Goal: Task Accomplishment & Management: Complete application form

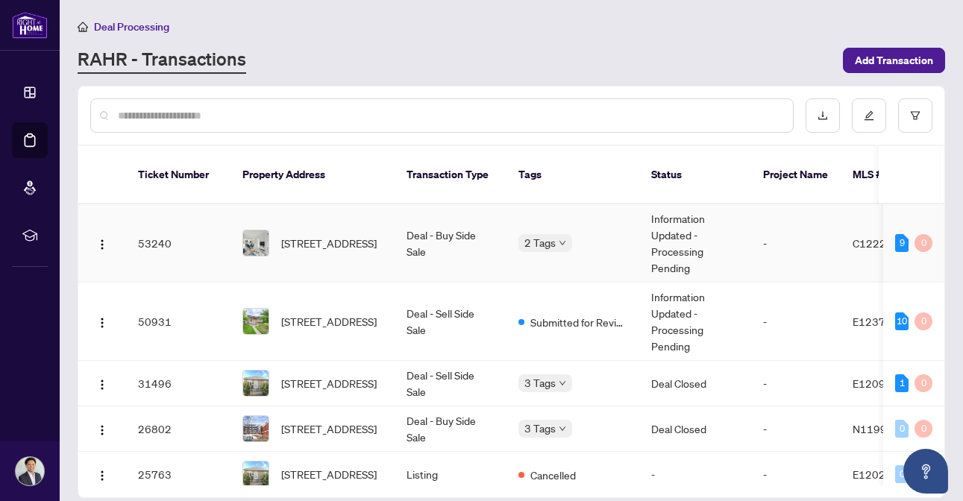
click at [477, 226] on td "Deal - Buy Side Sale" at bounding box center [451, 243] width 112 height 78
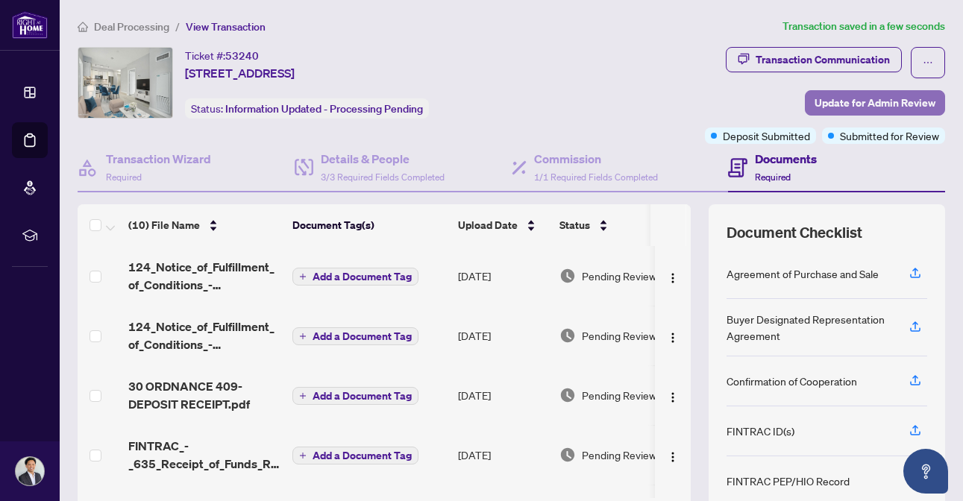
click at [829, 103] on span "Update for Admin Review" at bounding box center [875, 103] width 121 height 24
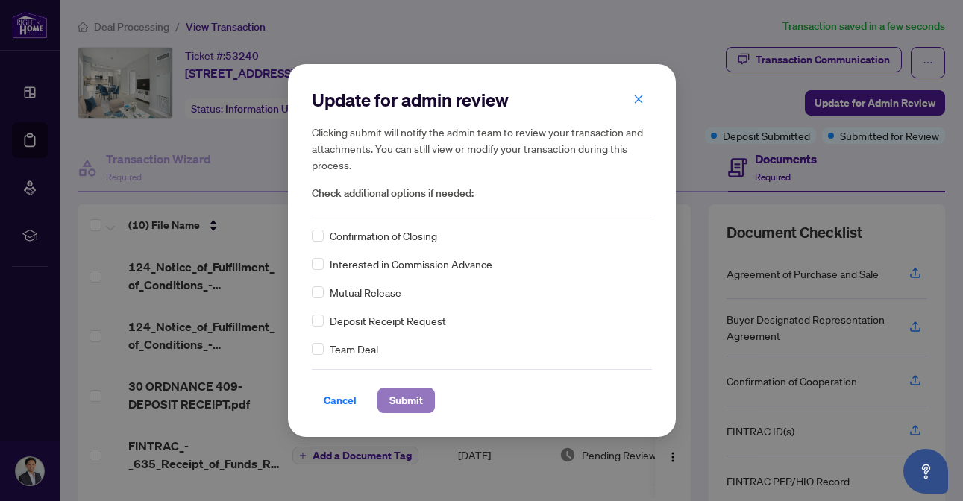
click at [409, 393] on span "Submit" at bounding box center [406, 401] width 34 height 24
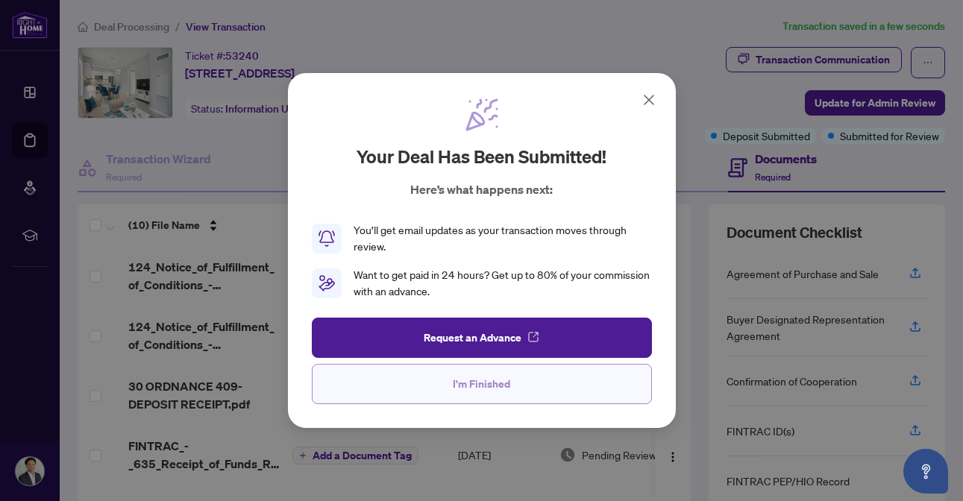
click at [562, 387] on button "I'm Finished" at bounding box center [482, 384] width 340 height 40
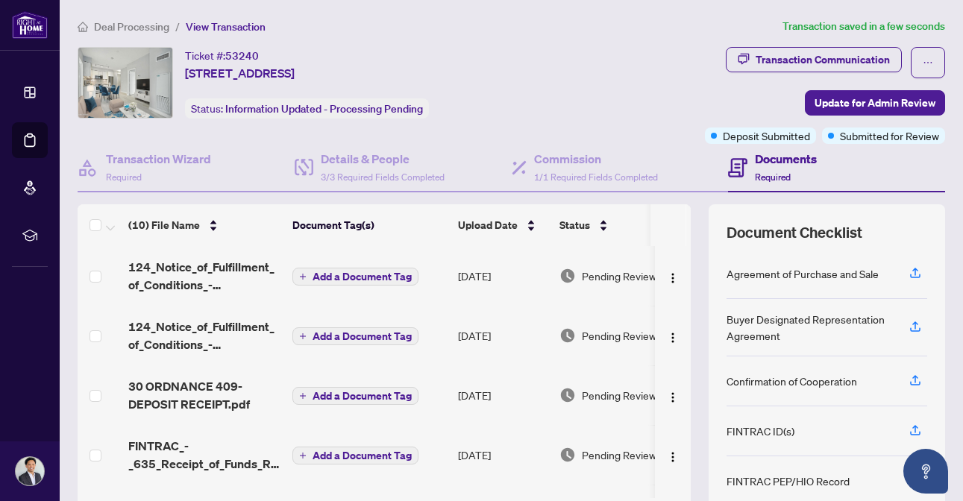
click at [144, 31] on span "Deal Processing" at bounding box center [131, 26] width 75 height 13
